Goal: Navigation & Orientation: Go to known website

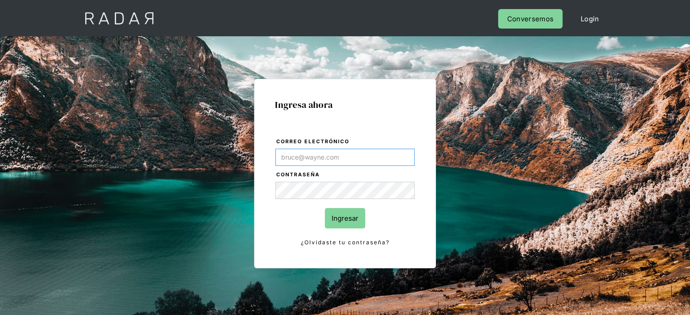
click at [321, 159] on input "Correo electrónico" at bounding box center [344, 157] width 139 height 17
type input "[EMAIL_ADDRESS][DOMAIN_NAME]"
click at [341, 217] on input "Ingresar" at bounding box center [345, 218] width 40 height 20
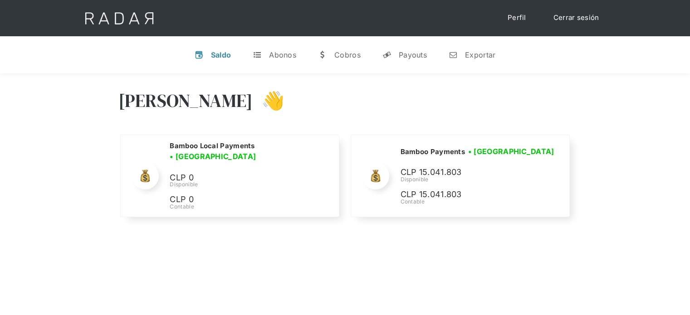
click at [491, 116] on div "[PERSON_NAME] 👋" at bounding box center [344, 107] width 453 height 54
